Goal: Find specific page/section: Find specific page/section

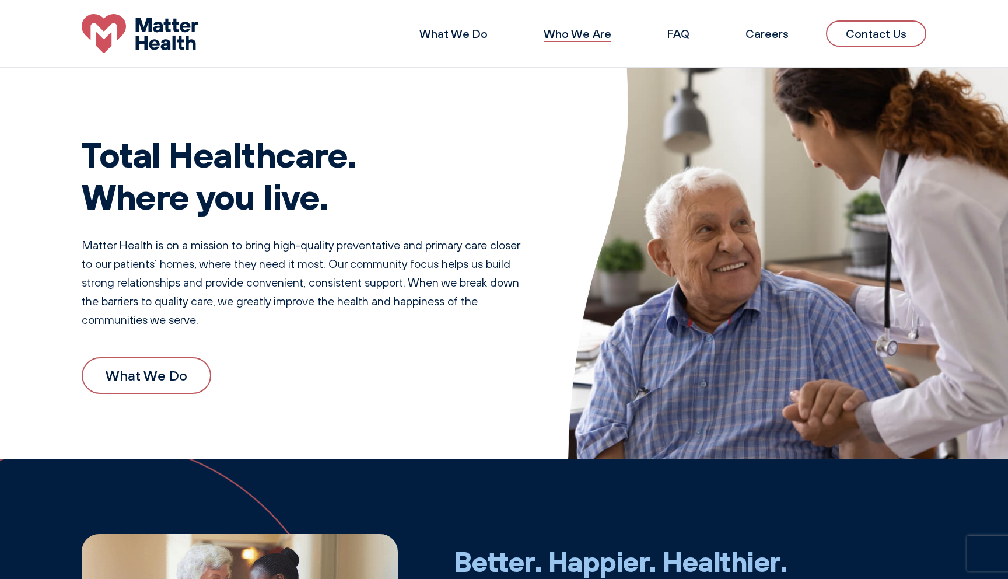
click at [596, 36] on link "Who We Are" at bounding box center [578, 33] width 68 height 15
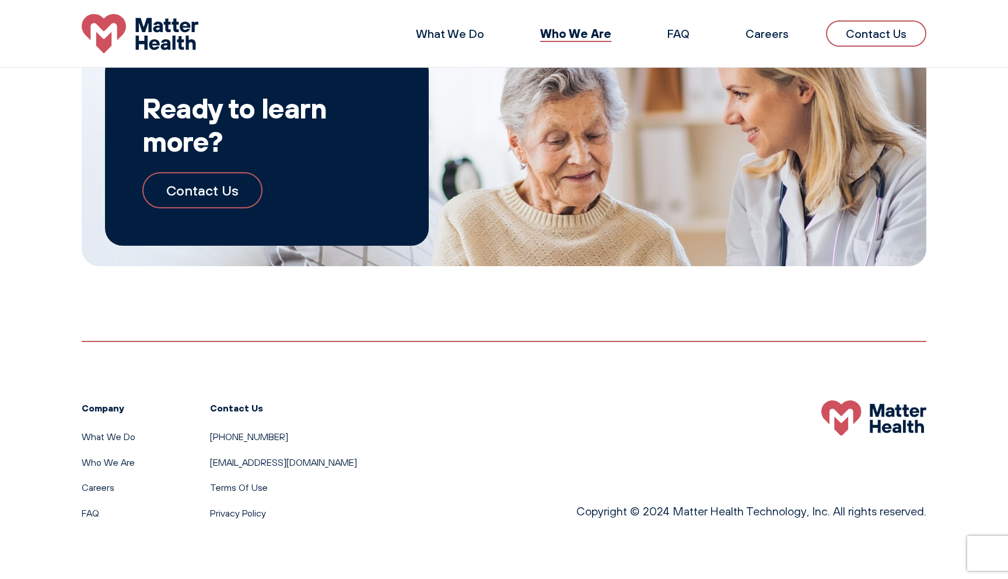
scroll to position [1229, 0]
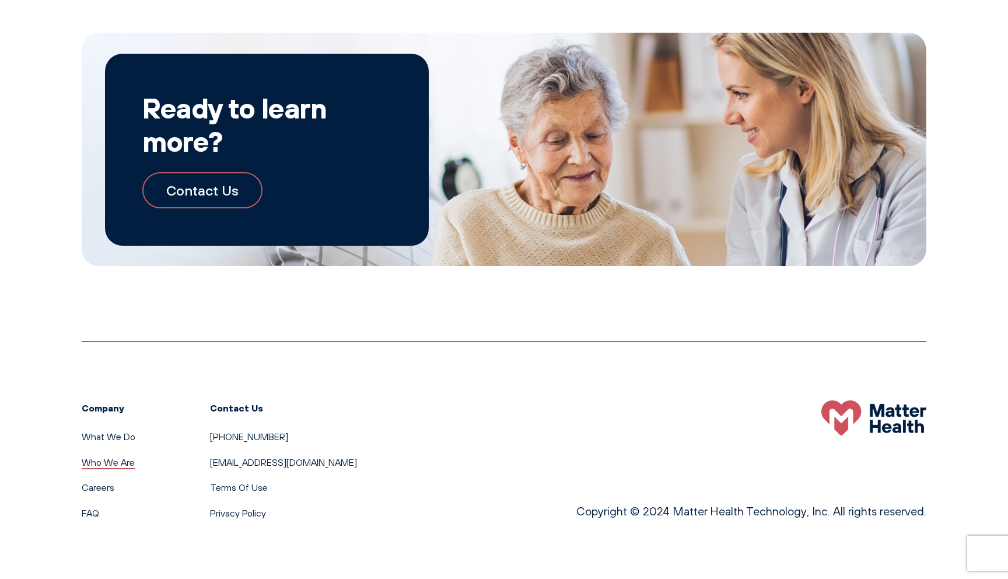
click at [119, 459] on link "Who We Are" at bounding box center [108, 462] width 53 height 12
